Goal: Check status: Check status

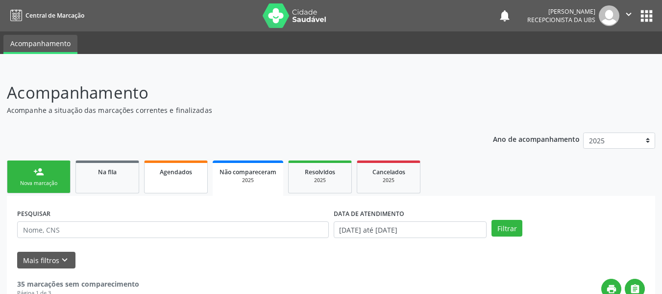
click at [176, 173] on span "Agendados" at bounding box center [176, 172] width 32 height 8
click at [504, 229] on button "Filtrar" at bounding box center [507, 228] width 31 height 17
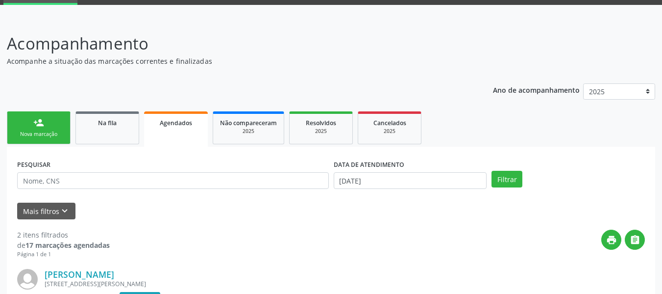
scroll to position [3, 0]
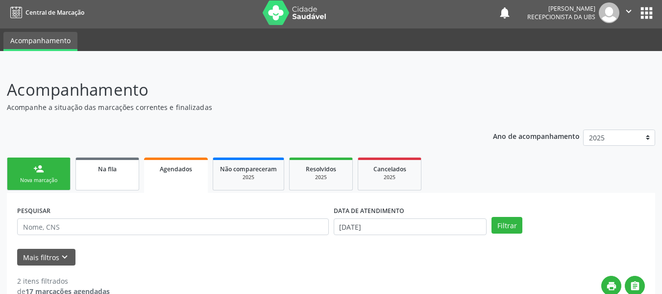
click at [95, 176] on link "Na fila" at bounding box center [108, 173] width 64 height 33
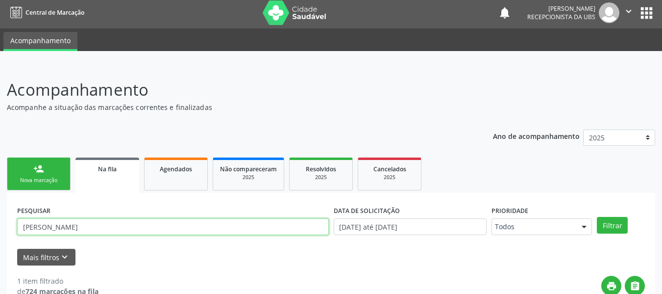
click at [52, 227] on input "[PERSON_NAME]" at bounding box center [173, 226] width 312 height 17
type input "d"
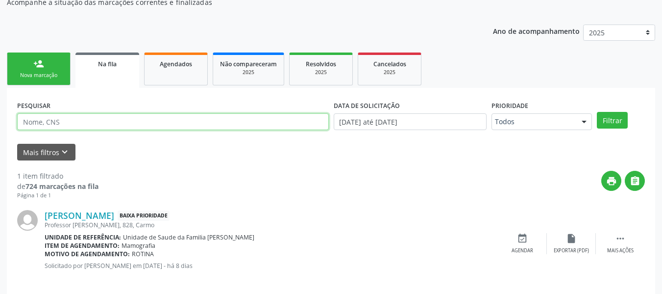
scroll to position [118, 0]
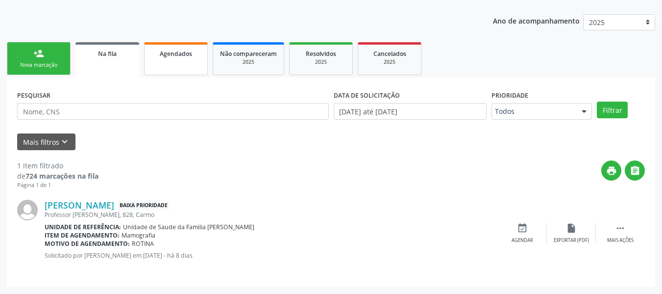
click at [186, 55] on span "Agendados" at bounding box center [176, 54] width 32 height 8
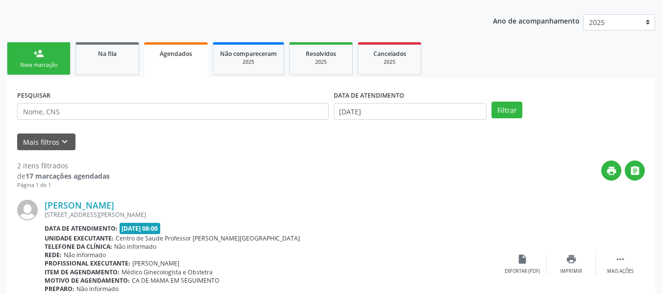
click at [51, 175] on strong "17 marcações agendadas" at bounding box center [67, 175] width 84 height 9
click at [193, 54] on div "Agendados" at bounding box center [176, 53] width 50 height 10
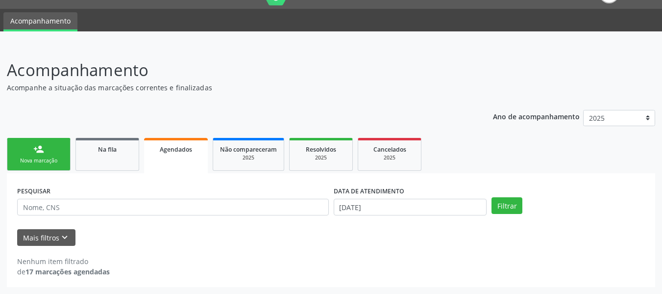
click at [164, 149] on span "Agendados" at bounding box center [176, 149] width 32 height 8
click at [179, 151] on span "Agendados" at bounding box center [176, 149] width 32 height 8
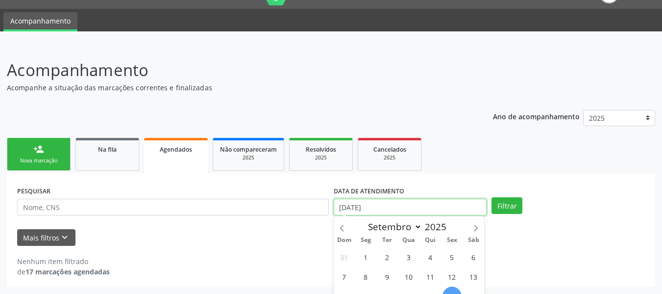
scroll to position [83, 0]
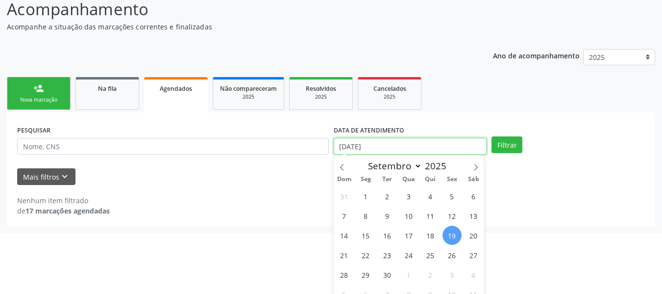
click at [377, 205] on body "Central de Marcação notifications [PERSON_NAME] Recepcionista da UBS  Configur…" at bounding box center [331, 64] width 662 height 294
click at [377, 205] on div "31 1 2 3 4 5 6 7 8 9 10 11 12 13 14 15 16 17 18 19 20 21 22 23 24 25 26 27 28 2…" at bounding box center [409, 245] width 151 height 118
click at [368, 197] on span "1" at bounding box center [365, 195] width 19 height 19
type input "[DATE]"
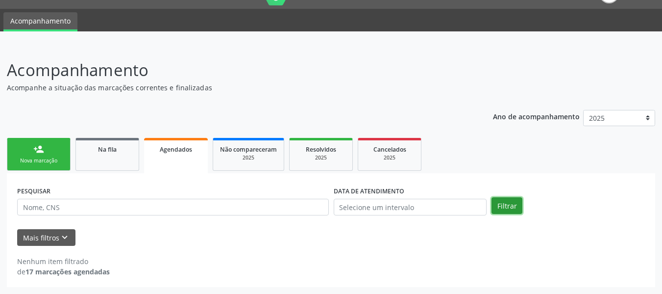
scroll to position [23, 0]
click at [510, 147] on div "person_add Nova marcação Na fila Agendados Não compareceram 2025 Resolvidos 202…" at bounding box center [331, 210] width 649 height 151
